Goal: Task Accomplishment & Management: Use online tool/utility

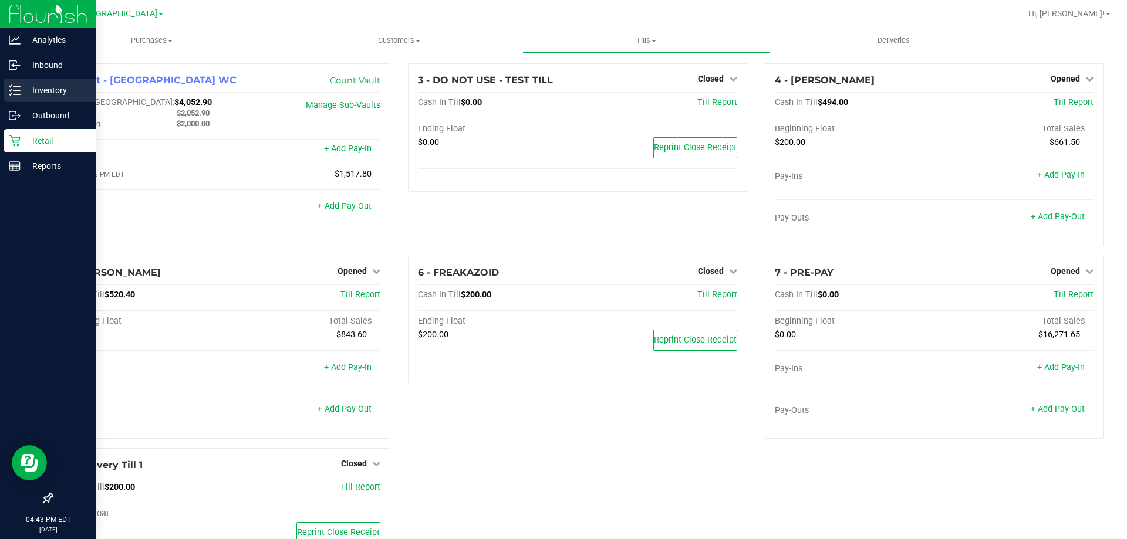
click at [36, 87] on p "Inventory" at bounding box center [56, 90] width 70 height 14
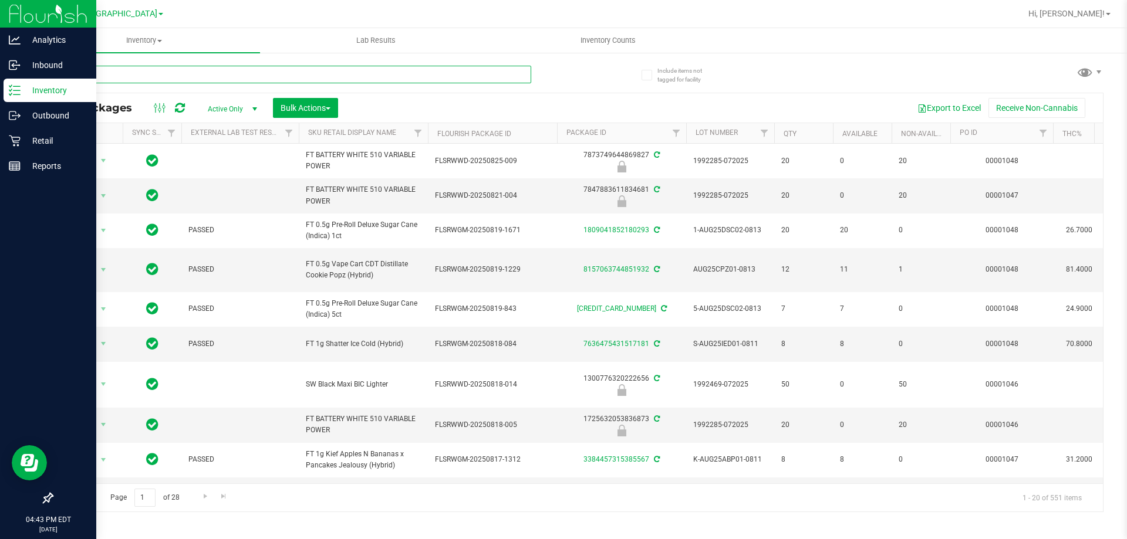
click at [155, 76] on input "text" at bounding box center [291, 75] width 479 height 18
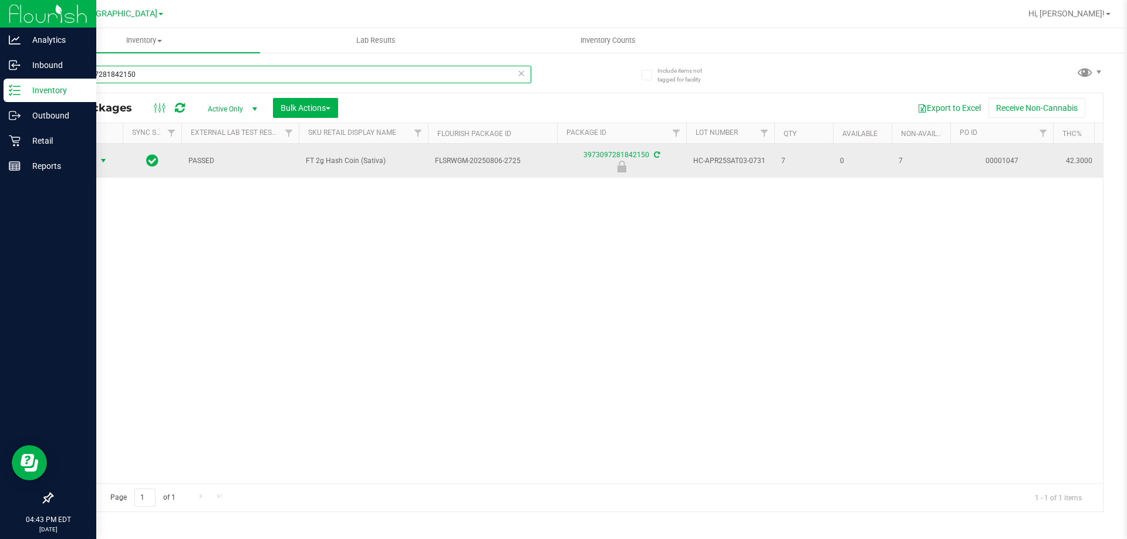
type input "3973097281842150"
click at [102, 158] on span "select" at bounding box center [103, 160] width 9 height 9
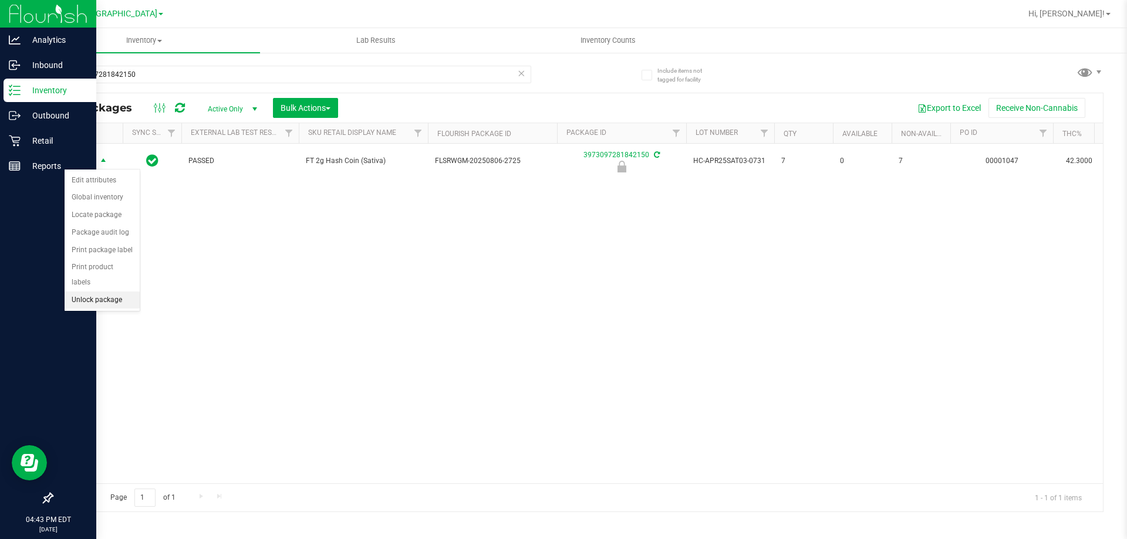
click at [113, 292] on li "Unlock package" at bounding box center [102, 301] width 75 height 18
